Goal: Find specific page/section: Find specific page/section

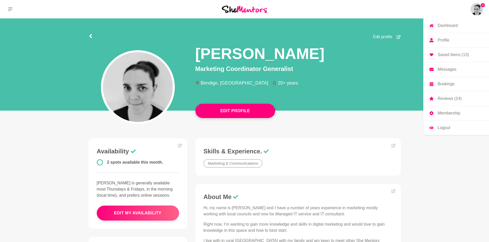
click at [447, 82] on p "Bookings" at bounding box center [445, 84] width 17 height 4
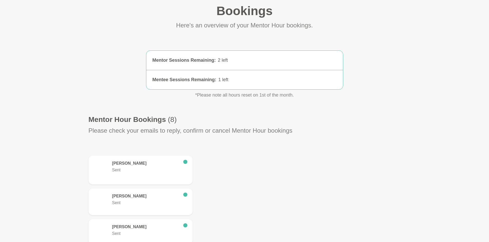
scroll to position [51, 0]
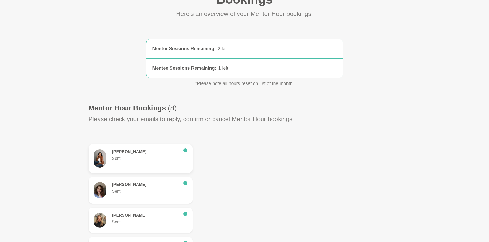
click at [129, 151] on h6 "[PERSON_NAME]" at bounding box center [145, 152] width 67 height 5
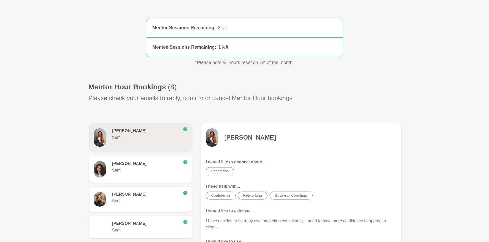
scroll to position [77, 0]
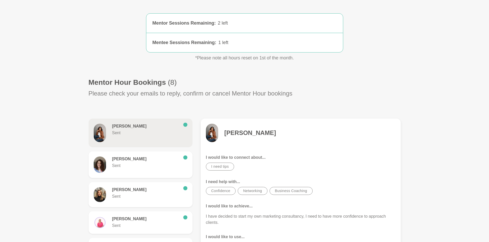
click at [268, 133] on h4 "[PERSON_NAME]" at bounding box center [250, 133] width 52 height 8
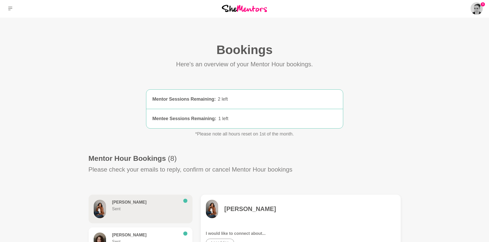
scroll to position [0, 0]
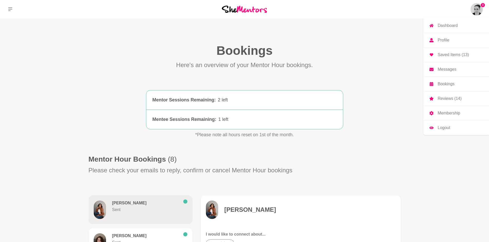
click at [479, 10] on img at bounding box center [476, 9] width 12 height 12
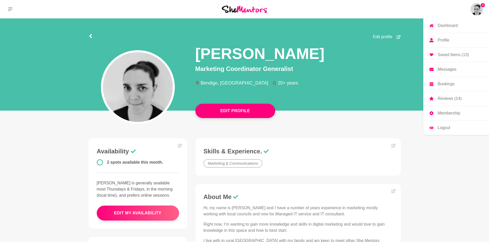
click at [445, 27] on p "Dashboard" at bounding box center [447, 26] width 20 height 4
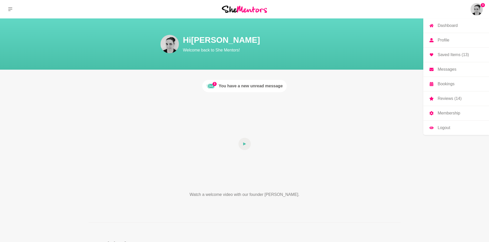
click at [473, 8] on img at bounding box center [476, 9] width 12 height 12
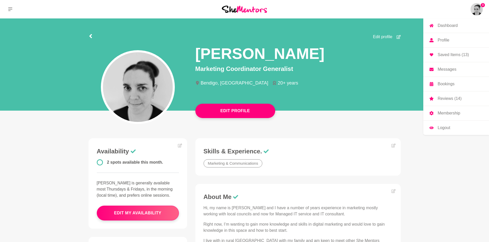
click at [440, 40] on p "Profile" at bounding box center [443, 40] width 12 height 4
click at [448, 55] on p "Saved Items (13)" at bounding box center [452, 55] width 31 height 4
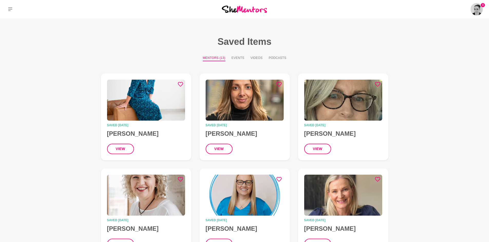
click at [234, 11] on img at bounding box center [244, 9] width 45 height 7
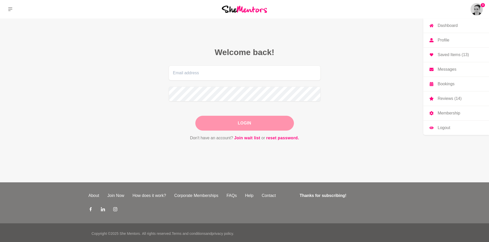
click at [451, 27] on p "Dashboard" at bounding box center [447, 26] width 20 height 4
click at [448, 98] on p "Reviews (14)" at bounding box center [449, 99] width 24 height 4
click at [224, 74] on input "email" at bounding box center [245, 73] width 152 height 15
type input "[EMAIL_ADDRESS][DOMAIN_NAME]"
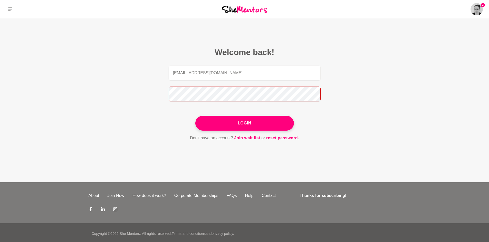
click at [195, 116] on button "Login" at bounding box center [244, 123] width 98 height 15
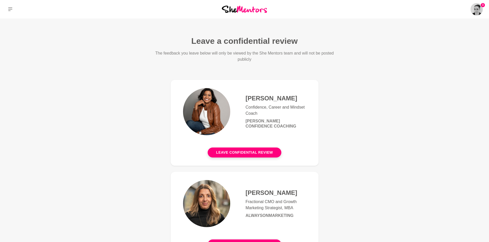
click at [262, 98] on h4 "[PERSON_NAME]" at bounding box center [275, 99] width 61 height 8
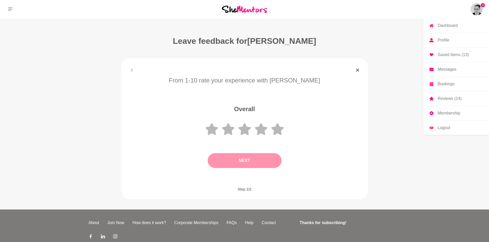
click at [443, 39] on p "Profile" at bounding box center [443, 40] width 12 height 4
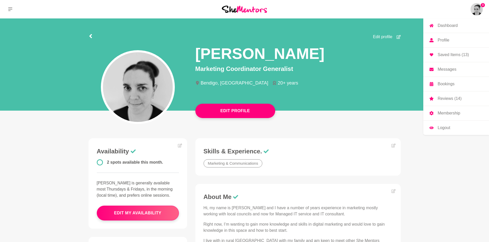
click at [473, 12] on img at bounding box center [476, 9] width 12 height 12
click at [449, 84] on p "Bookings" at bounding box center [445, 84] width 17 height 4
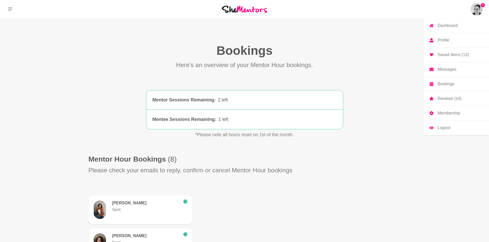
click at [447, 25] on p "Dashboard" at bounding box center [447, 26] width 20 height 4
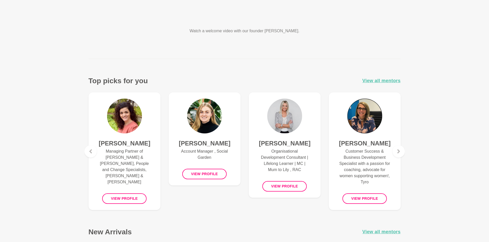
scroll to position [154, 0]
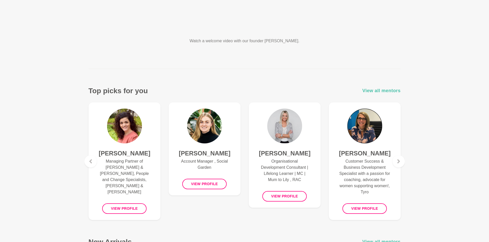
click at [372, 91] on span "View all mentors" at bounding box center [381, 90] width 38 height 7
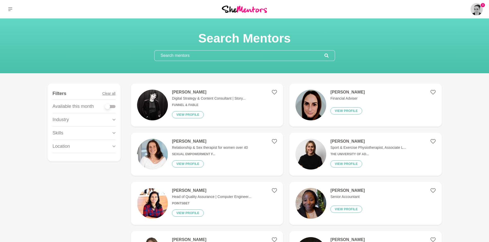
click at [237, 58] on input "text" at bounding box center [239, 56] width 170 height 10
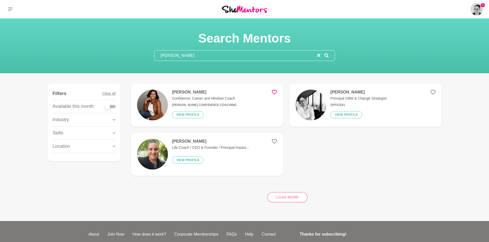
type input "[PERSON_NAME]"
click at [208, 91] on h4 "[PERSON_NAME]" at bounding box center [204, 92] width 65 height 5
